Goal: Task Accomplishment & Management: Use online tool/utility

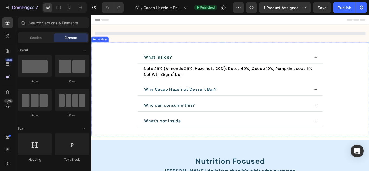
select select "552044067371156655"
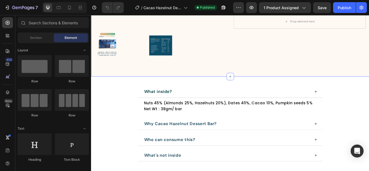
scroll to position [162, 0]
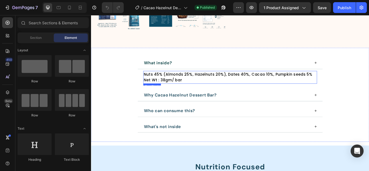
click at [199, 90] on p "Nuts 45% (Almonds 25%, Hazelnuts 20%), Dates 40%, Cacao 10%, Pumpkin seeds 5% N…" at bounding box center [253, 88] width 202 height 14
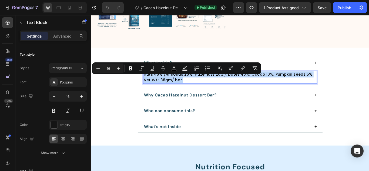
drag, startPoint x: 199, startPoint y: 89, endPoint x: 156, endPoint y: 82, distance: 44.4
click at [156, 82] on p "Nuts 45% (Almonds 25%, Hazelnuts 20%), Dates 40%, Cacao 10%, Pumpkin seeds 5% N…" at bounding box center [253, 88] width 202 height 14
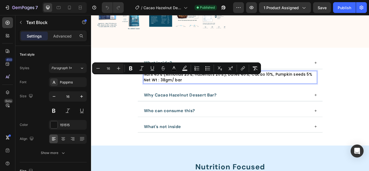
click at [206, 85] on span "Nuts 45% (Almonds 25%, Hazelnuts 20%), Dates 40%, Cacao 10%, Pumpkin seeds 5%" at bounding box center [250, 84] width 197 height 6
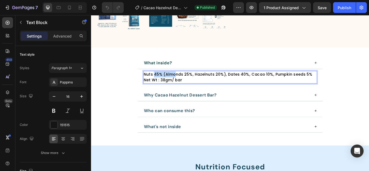
drag, startPoint x: 164, startPoint y: 81, endPoint x: 184, endPoint y: 81, distance: 20.0
click at [185, 81] on span "Nuts 45% (Almonds 25%, Hazelnuts 20%), Dates 40%, Cacao 10%, Pumpkin seeds 5%" at bounding box center [250, 84] width 197 height 6
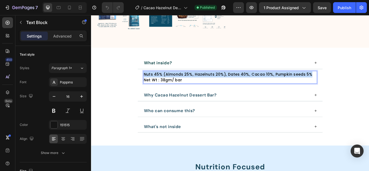
drag, startPoint x: 152, startPoint y: 82, endPoint x: 346, endPoint y: 82, distance: 194.3
click at [346, 82] on p "Nuts 45% (Almonds 25%, Hazelnuts 20%), Dates 40%, Cacao 10%, Pumpkin seeds 5% N…" at bounding box center [253, 88] width 202 height 14
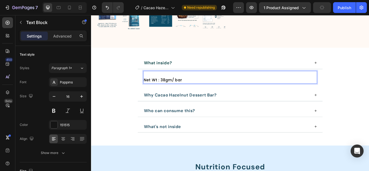
click at [245, 81] on span "Dates 40%, Almonds 30%, Hazelnuts 15%, Pumpkin seeds 9%, Cacao 6%" at bounding box center [235, 84] width 166 height 6
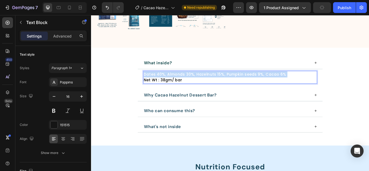
click at [245, 81] on span "Dates 40%, Almonds 30%, Hazelnuts 15%, Pumpkin seeds 9%, Cacao 6%" at bounding box center [235, 84] width 166 height 6
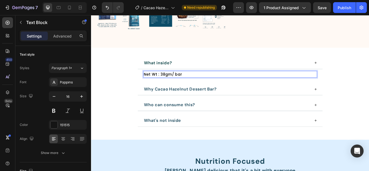
click at [204, 84] on p "Net Wt : 38gm/ bar" at bounding box center [253, 84] width 202 height 7
click at [152, 82] on span "Net Wt : 38gm/ bar" at bounding box center [174, 84] width 45 height 6
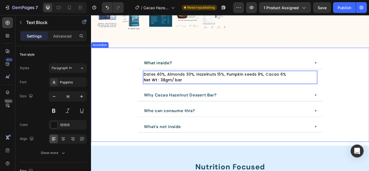
click at [369, 79] on div "What inside? Dates 40%, Almonds 30%, Hazelnuts 15%, Pumpkin seeds 9%, Cacao 6% …" at bounding box center [253, 108] width 324 height 110
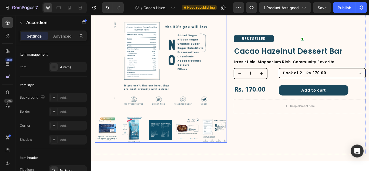
scroll to position [0, 0]
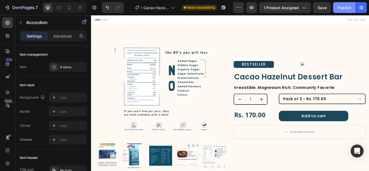
click at [341, 9] on div "Publish" at bounding box center [345, 8] width 14 height 6
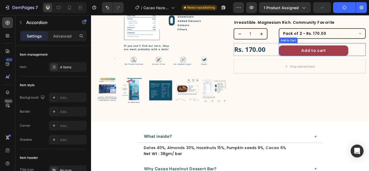
scroll to position [81, 0]
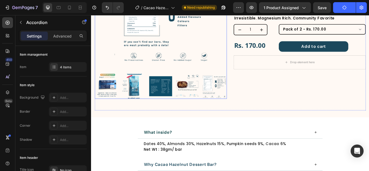
click at [168, 105] on img at bounding box center [172, 98] width 29 height 29
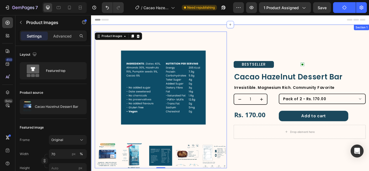
scroll to position [162, 0]
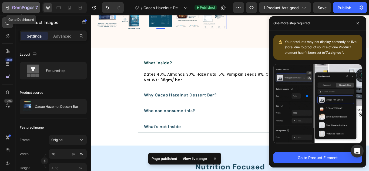
click at [8, 10] on icon "button" at bounding box center [7, 7] width 5 height 5
